Goal: Task Accomplishment & Management: Manage account settings

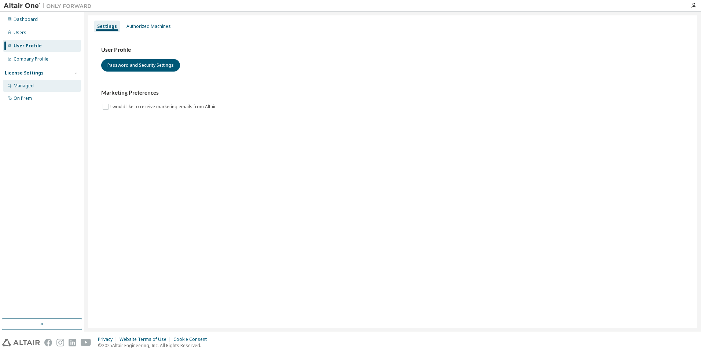
click at [36, 87] on div "Managed" at bounding box center [42, 86] width 78 height 12
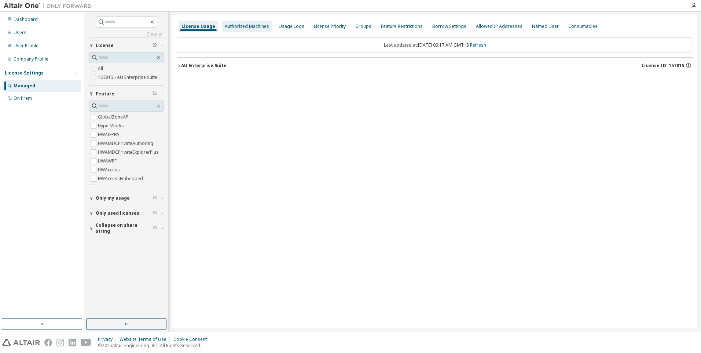
click at [249, 27] on div "Authorized Machines" at bounding box center [247, 26] width 44 height 6
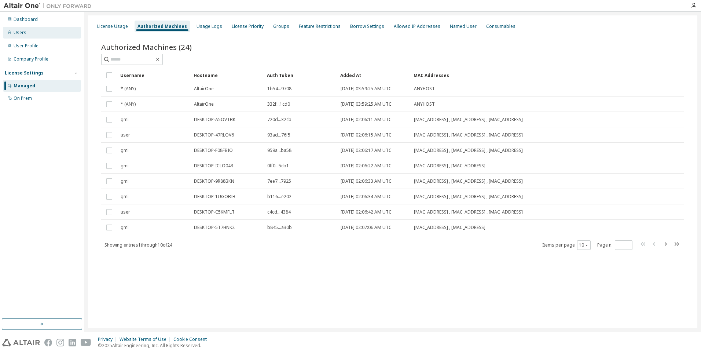
click at [30, 34] on div "Users" at bounding box center [42, 33] width 78 height 12
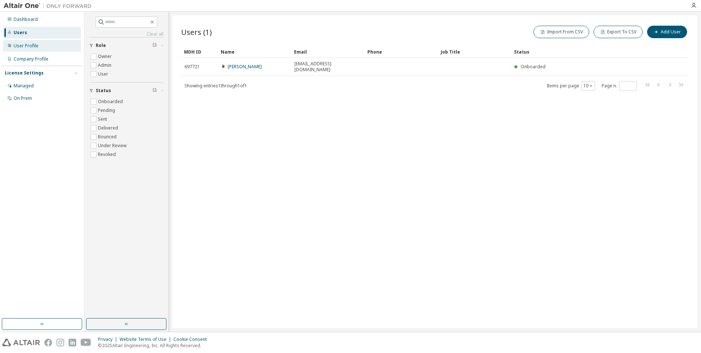
click at [24, 48] on div "User Profile" at bounding box center [26, 46] width 25 height 6
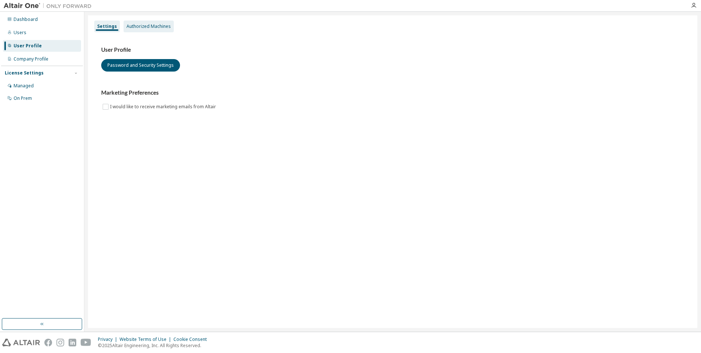
click at [145, 26] on div "Authorized Machines" at bounding box center [149, 26] width 44 height 6
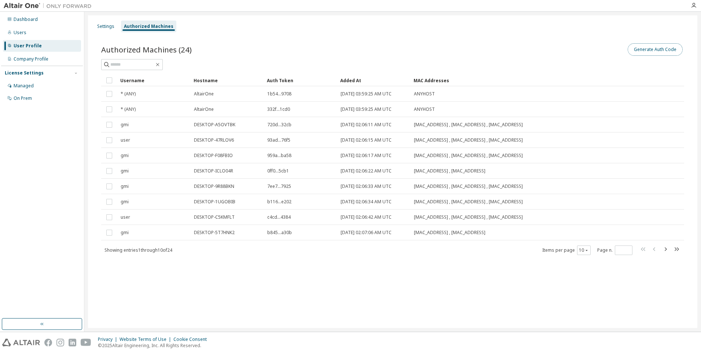
click at [664, 52] on button "Generate Auth Code" at bounding box center [655, 49] width 55 height 12
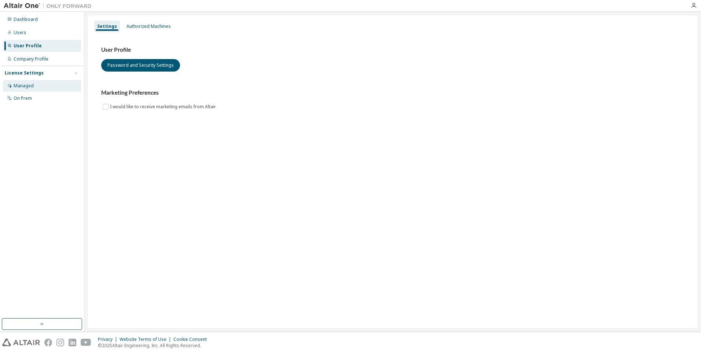
click at [18, 84] on div "Managed" at bounding box center [24, 86] width 20 height 6
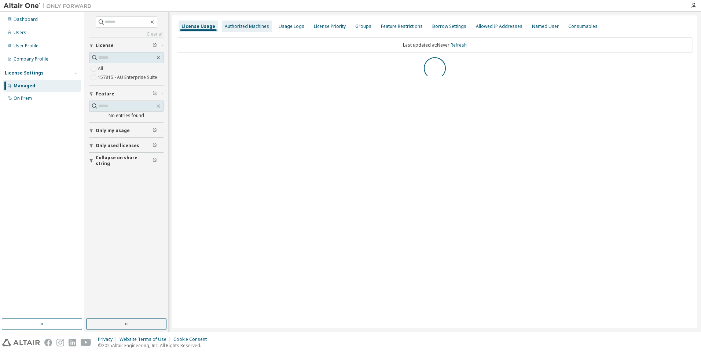
click at [254, 26] on div "Authorized Machines" at bounding box center [247, 26] width 44 height 6
